Goal: Transaction & Acquisition: Download file/media

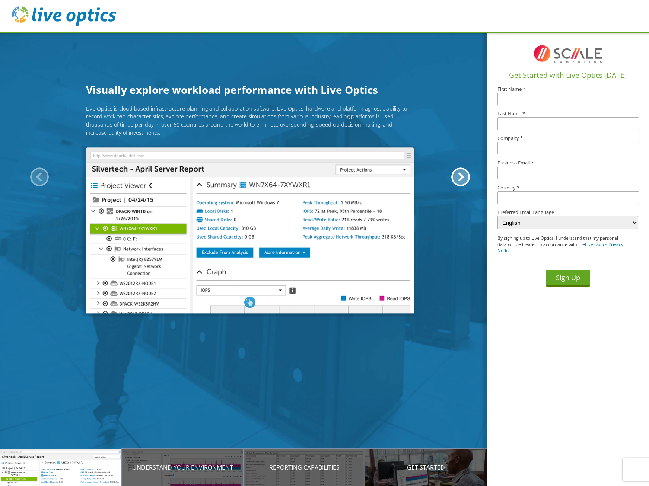
click at [574, 94] on input "text" at bounding box center [569, 99] width 142 height 13
type input "Jeffrey"
type input "Fearer"
type input "AssetGenie, Inc"
click at [571, 177] on input "text" at bounding box center [569, 173] width 142 height 13
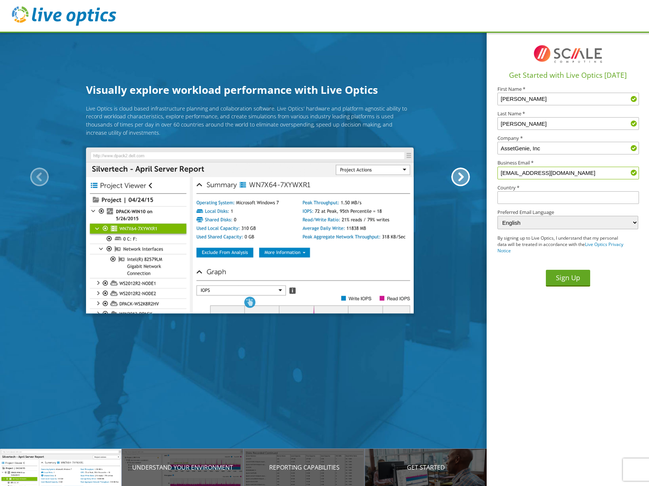
type input "jfearer@assetgenie.com"
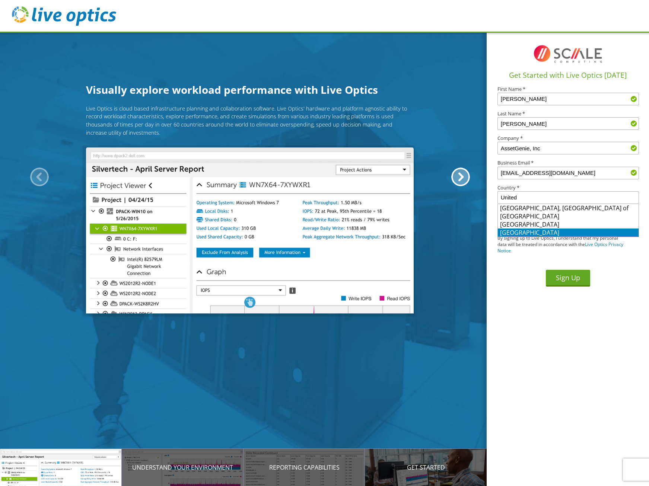
click at [557, 231] on li "[GEOGRAPHIC_DATA]" at bounding box center [568, 233] width 141 height 8
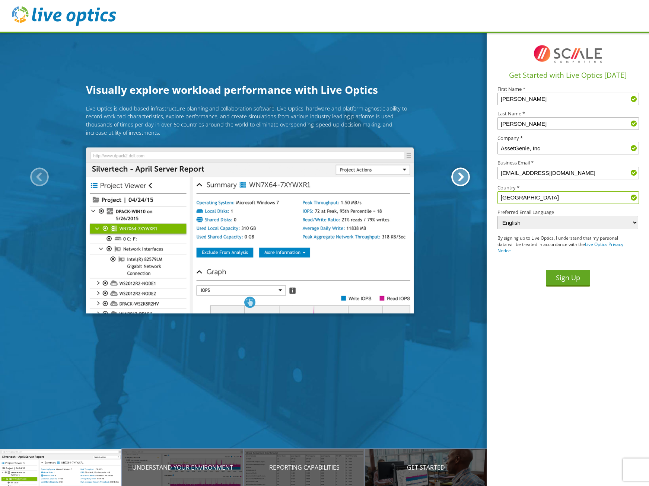
type input "[GEOGRAPHIC_DATA]"
click at [464, 180] on div at bounding box center [460, 177] width 19 height 19
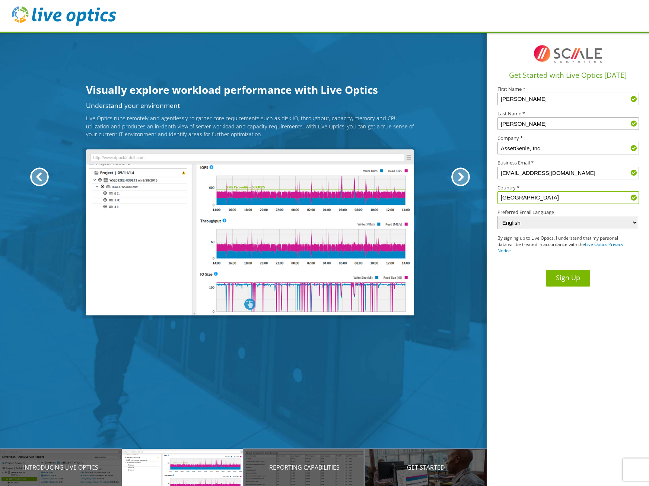
click at [553, 272] on button "Sign Up" at bounding box center [568, 278] width 44 height 17
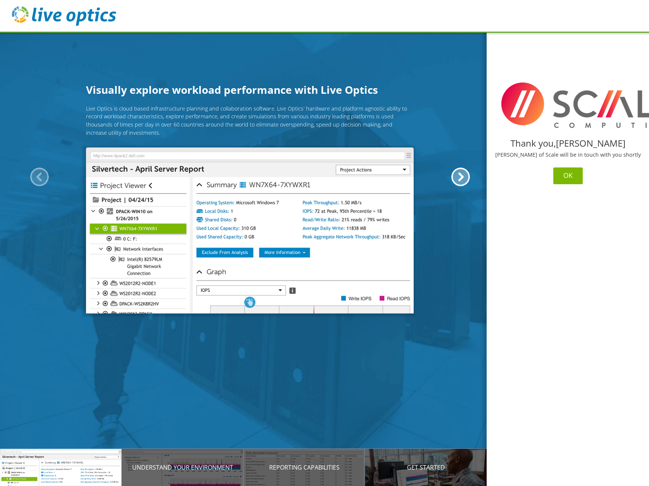
click at [561, 179] on button "OK" at bounding box center [568, 176] width 29 height 17
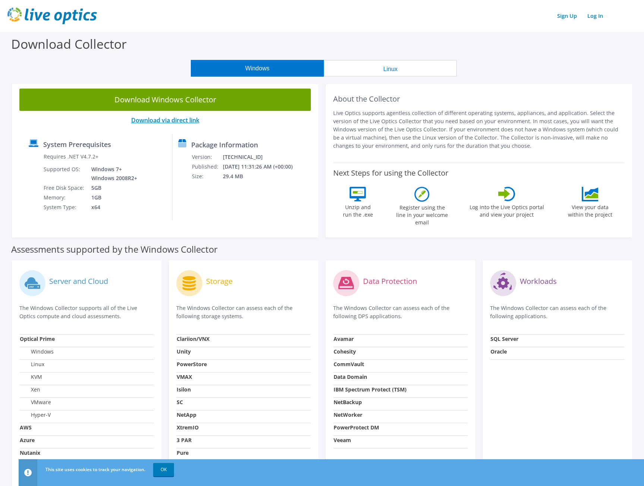
click at [179, 120] on link "Download via direct link" at bounding box center [165, 120] width 68 height 8
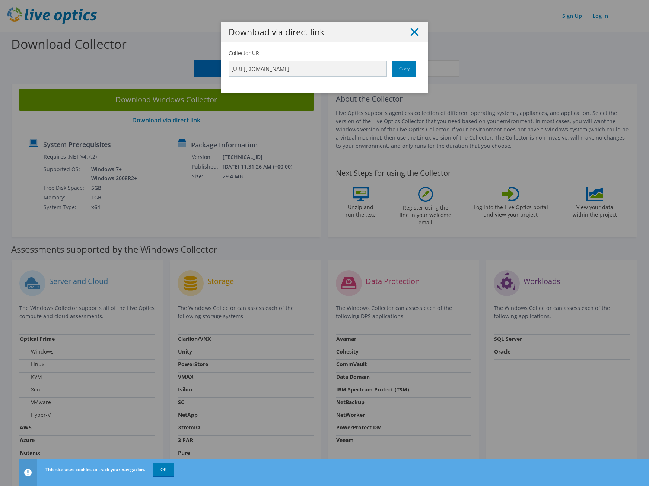
click at [412, 29] on icon at bounding box center [414, 32] width 8 height 8
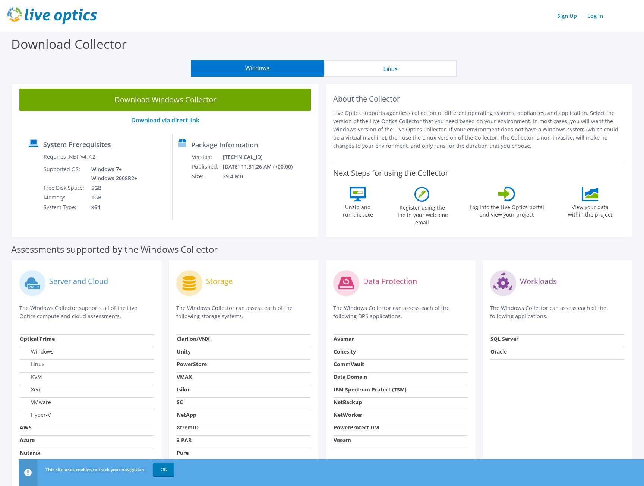
click at [398, 72] on button "Linux" at bounding box center [390, 68] width 133 height 17
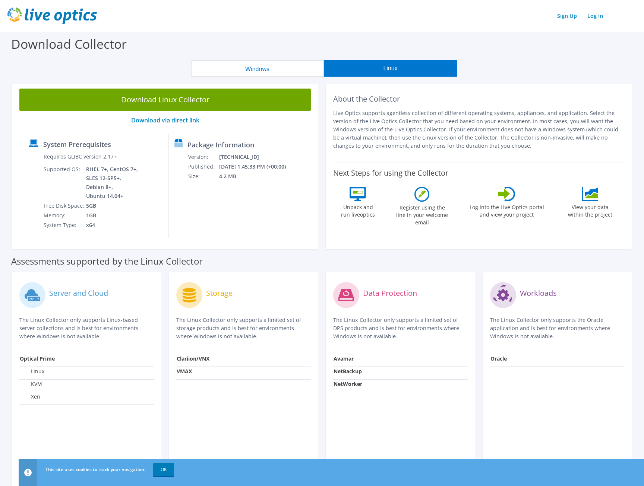
click at [251, 64] on button "Windows" at bounding box center [257, 68] width 133 height 17
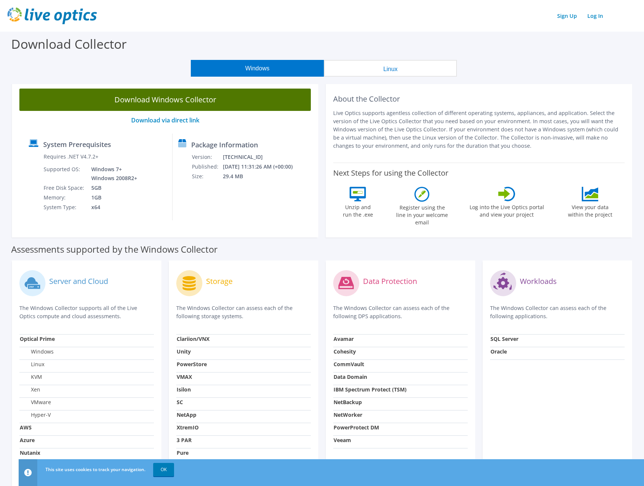
click at [180, 97] on link "Download Windows Collector" at bounding box center [164, 100] width 291 height 22
